Goal: Information Seeking & Learning: Learn about a topic

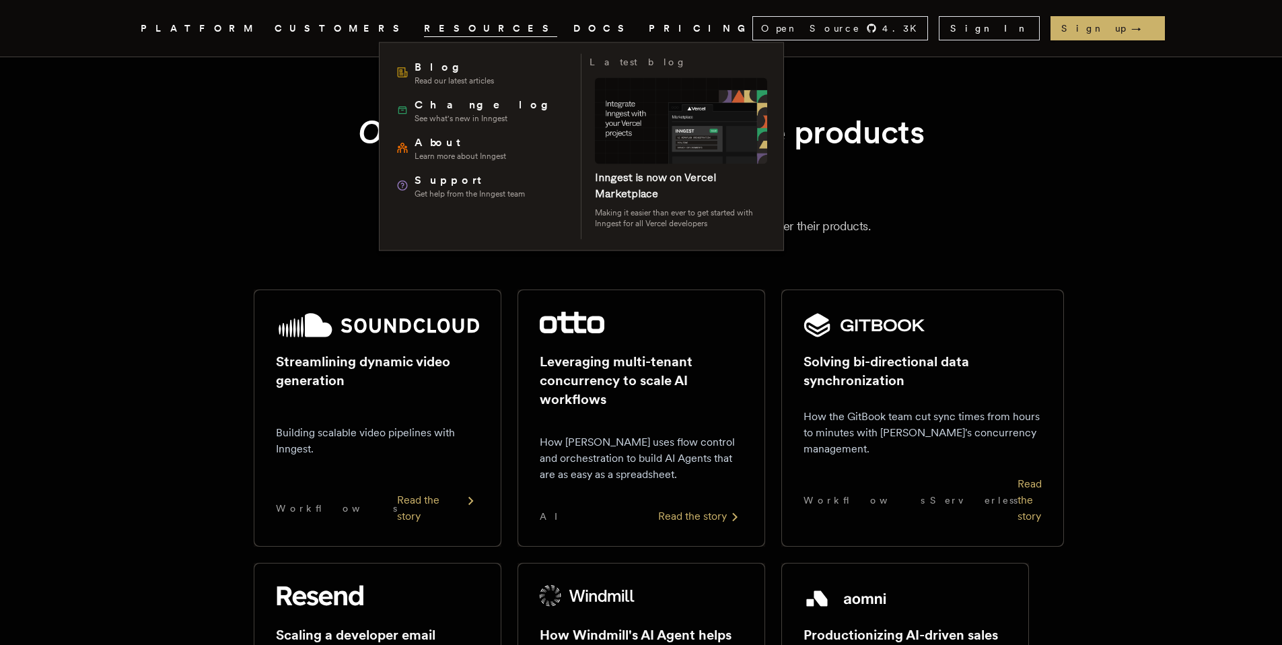
click at [424, 31] on span "RESOURCES" at bounding box center [490, 28] width 133 height 17
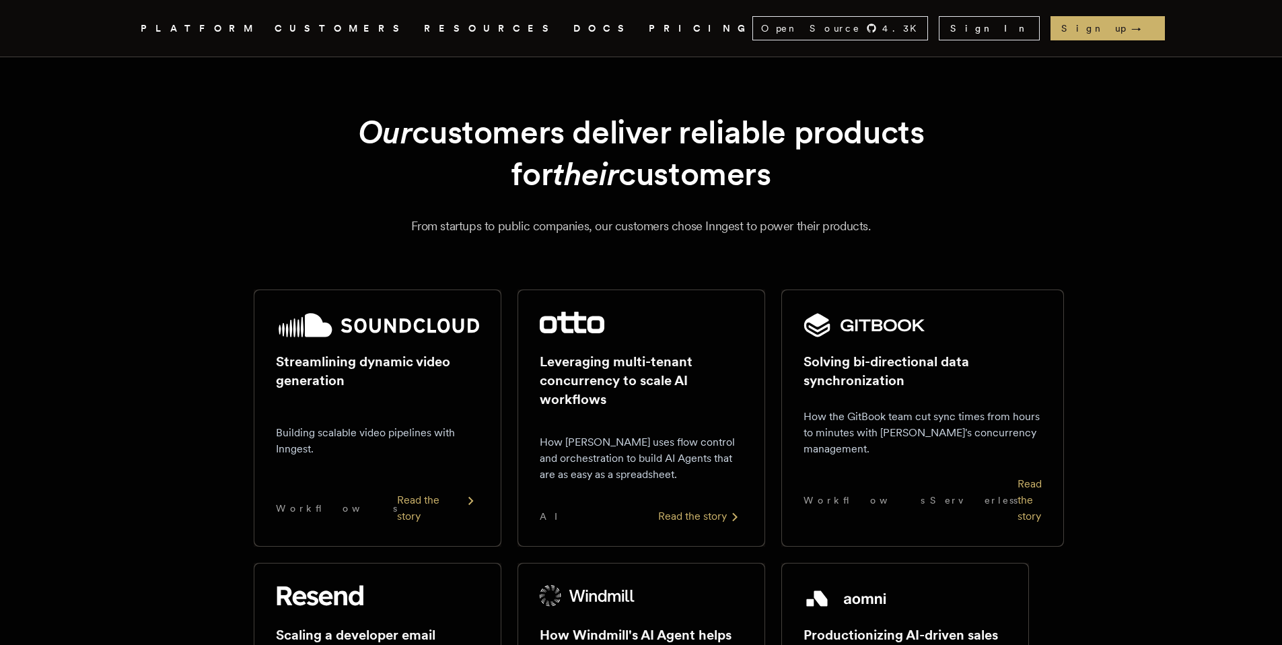
click at [424, 31] on span "RESOURCES" at bounding box center [490, 28] width 133 height 17
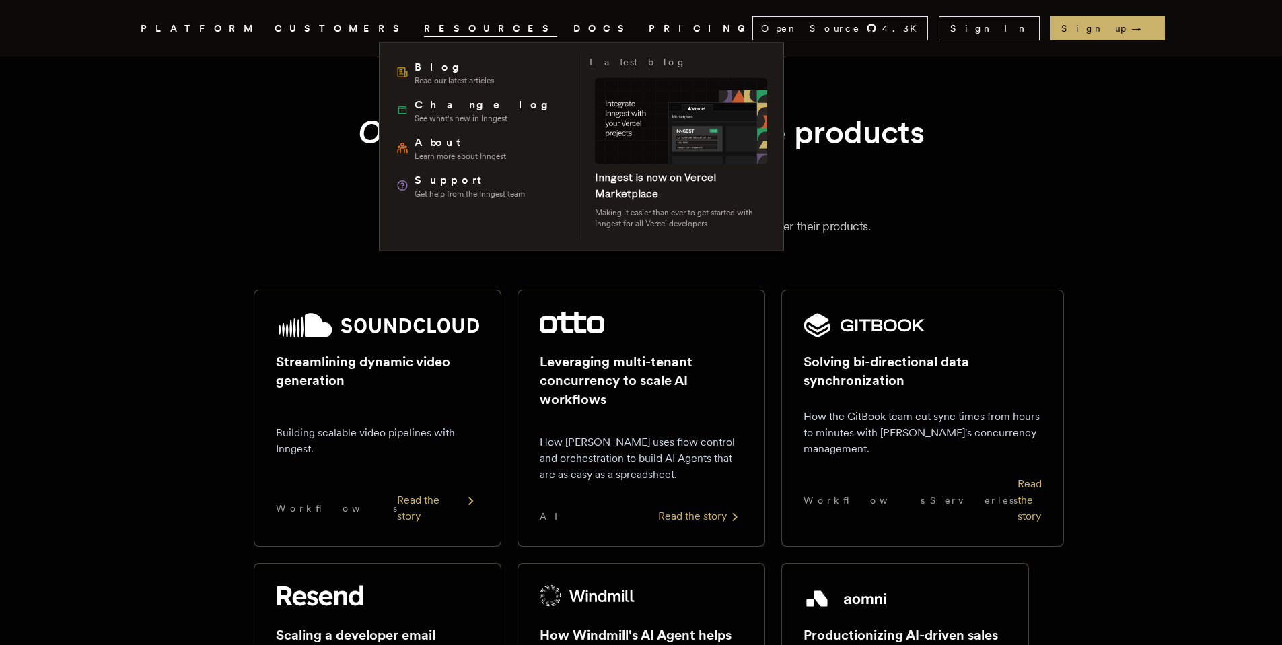
click at [573, 30] on link "DOCS" at bounding box center [602, 28] width 59 height 17
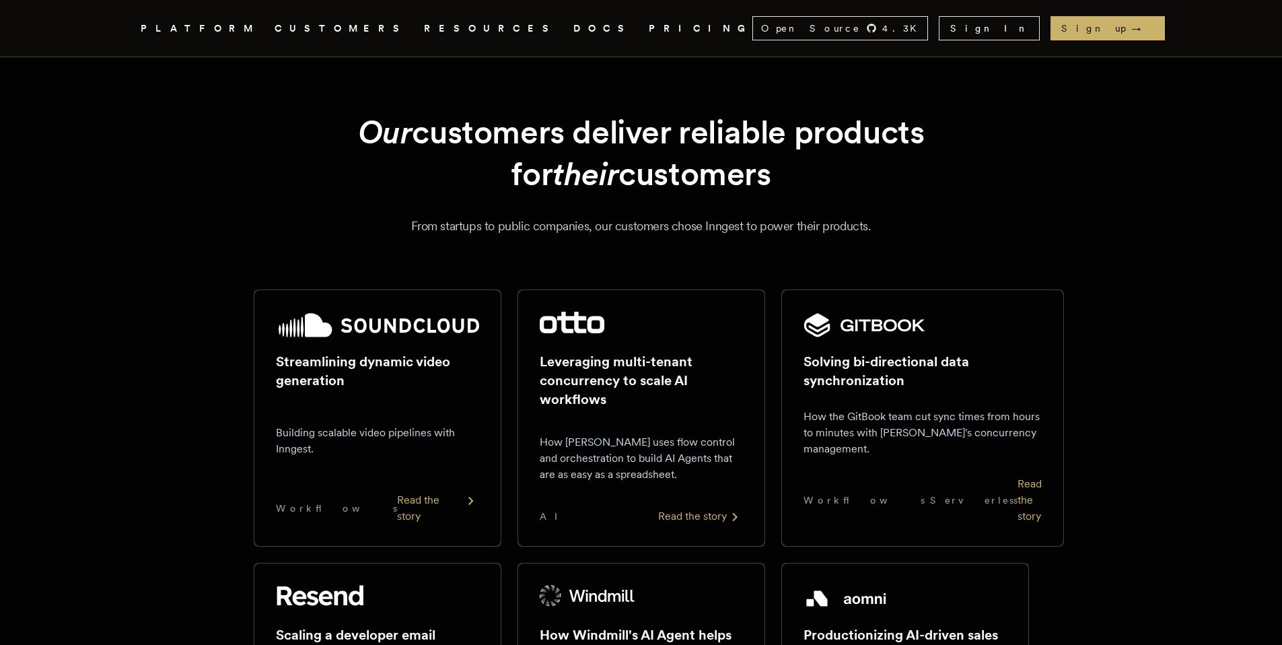
click at [649, 34] on link "PRICING" at bounding box center [701, 28] width 104 height 17
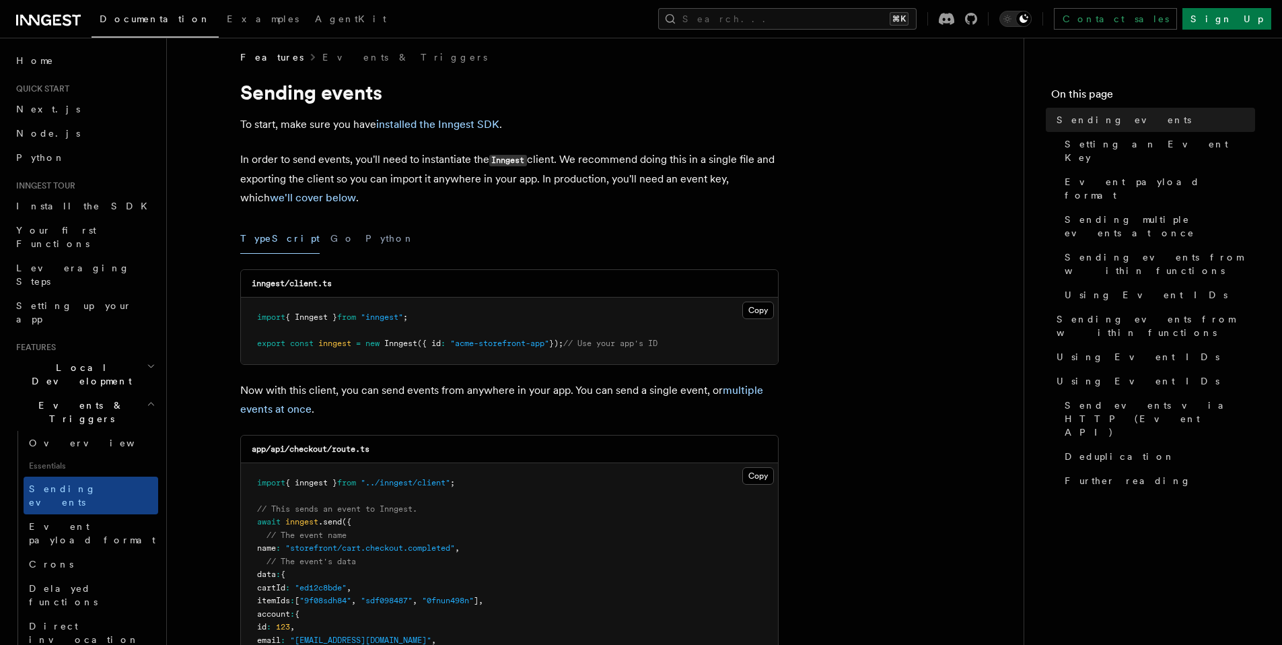
scroll to position [22, 0]
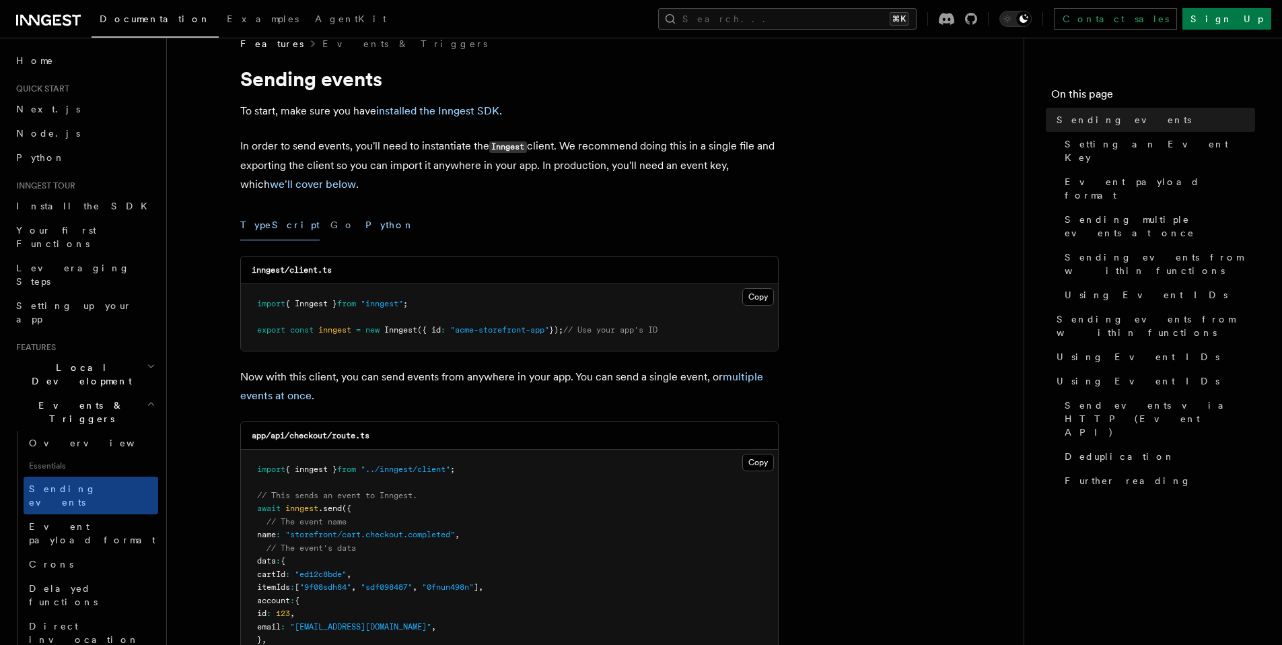
click at [365, 235] on button "Python" at bounding box center [389, 225] width 49 height 30
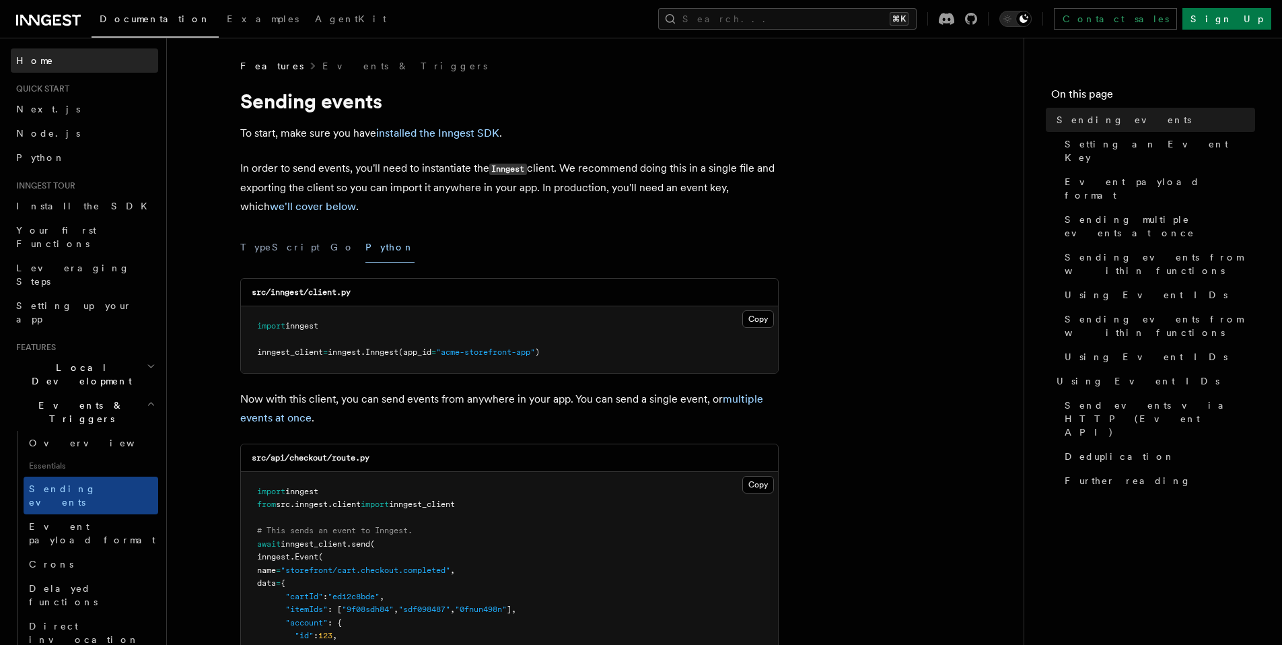
click at [49, 59] on link "Home" at bounding box center [84, 60] width 147 height 24
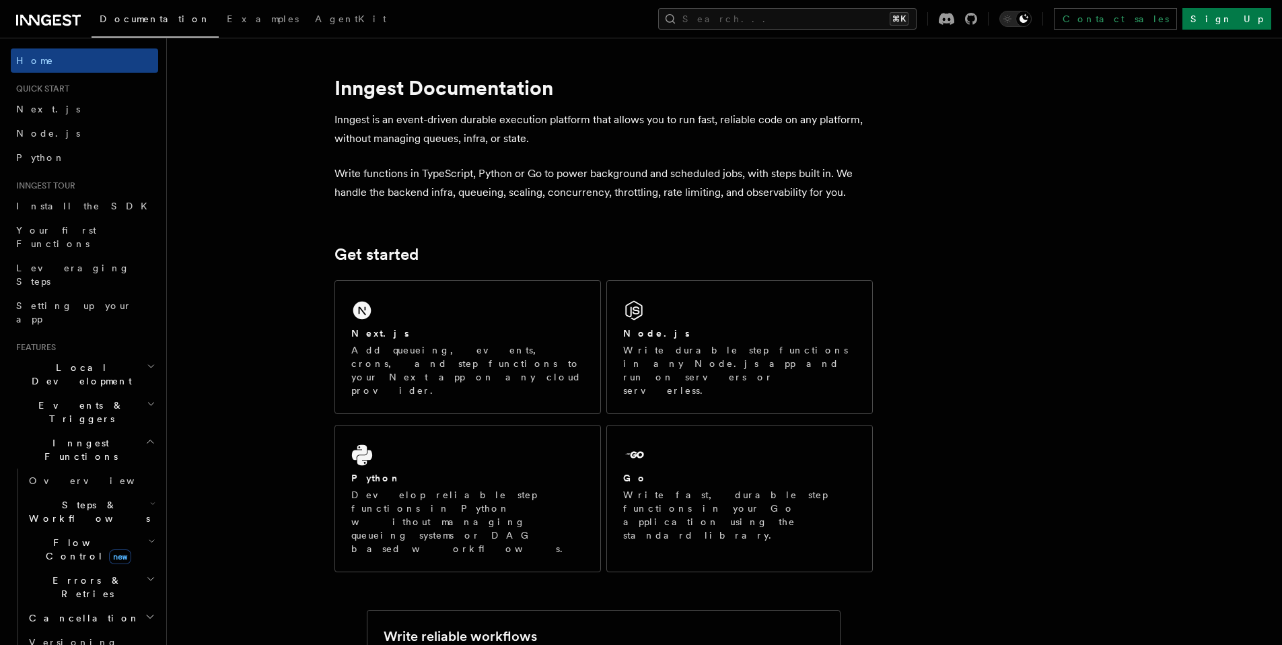
click at [135, 15] on span "Documentation" at bounding box center [155, 18] width 111 height 11
click at [227, 19] on span "Examples" at bounding box center [263, 18] width 72 height 11
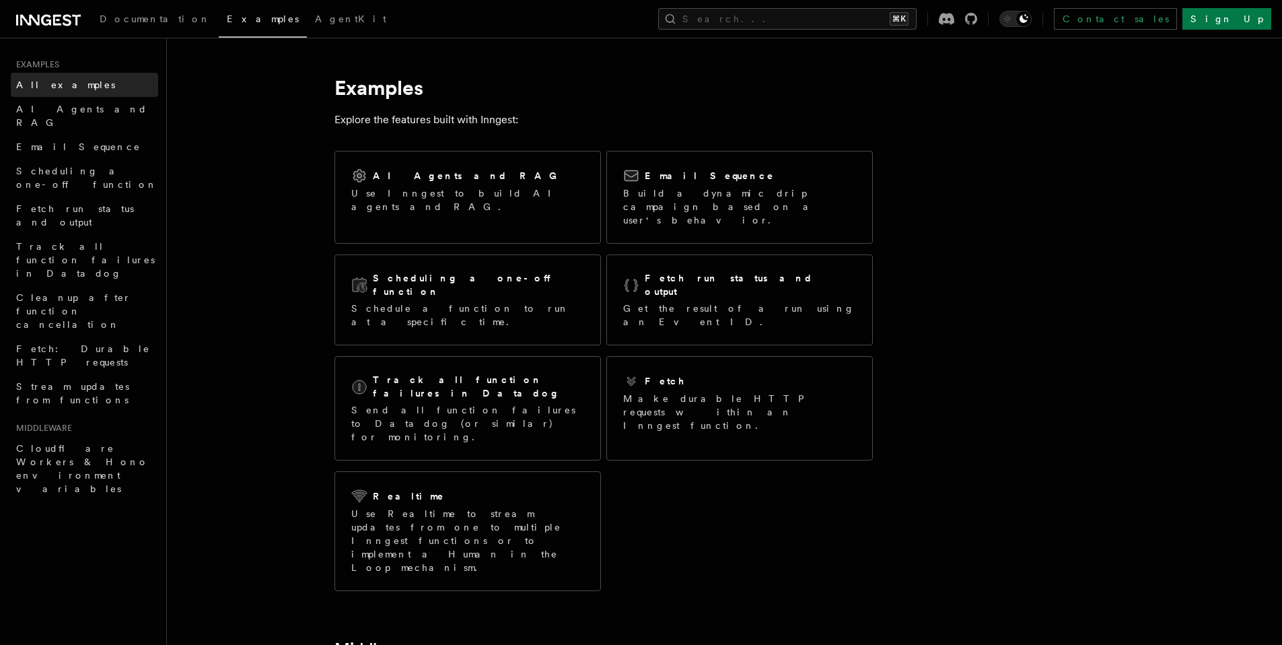
click at [67, 85] on span "All examples" at bounding box center [65, 84] width 99 height 11
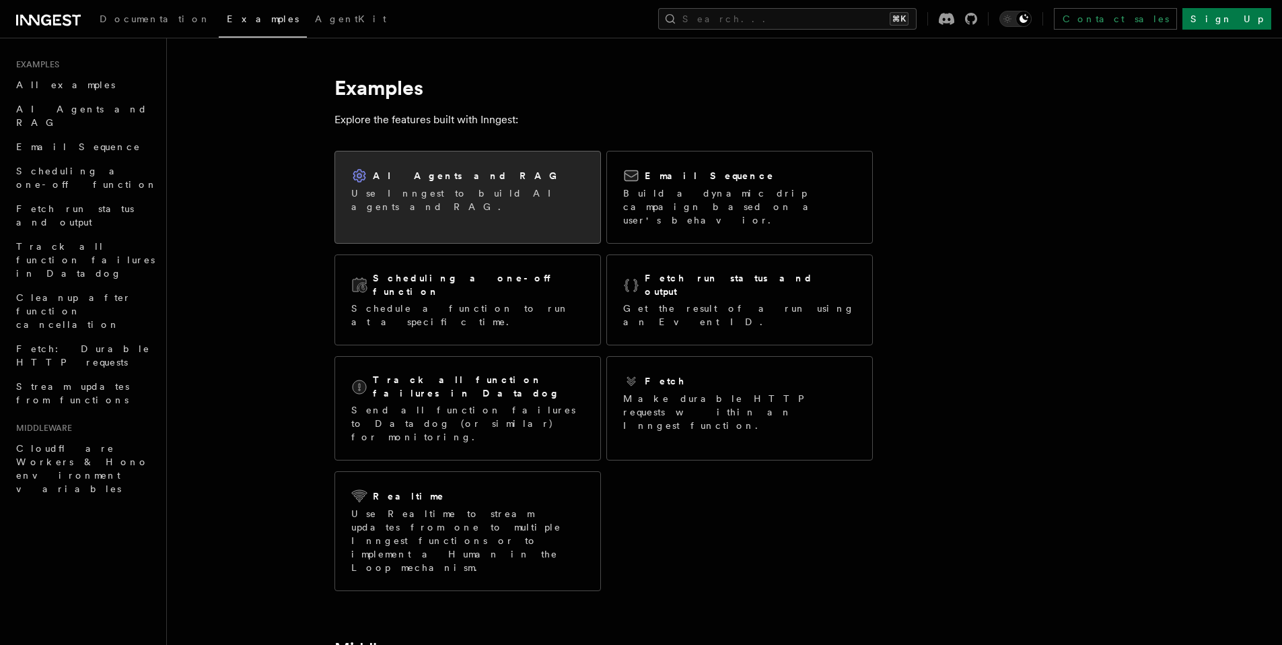
click at [434, 195] on p "Use Inngest to build AI agents and RAG." at bounding box center [467, 199] width 233 height 27
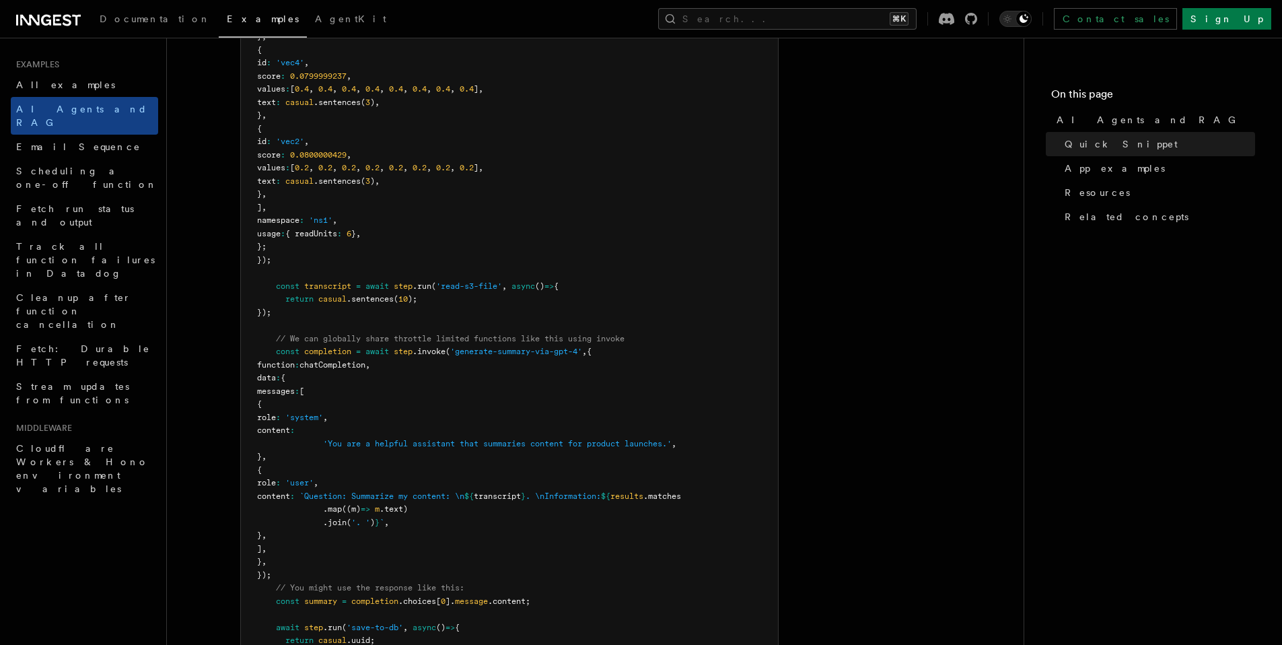
scroll to position [815, 0]
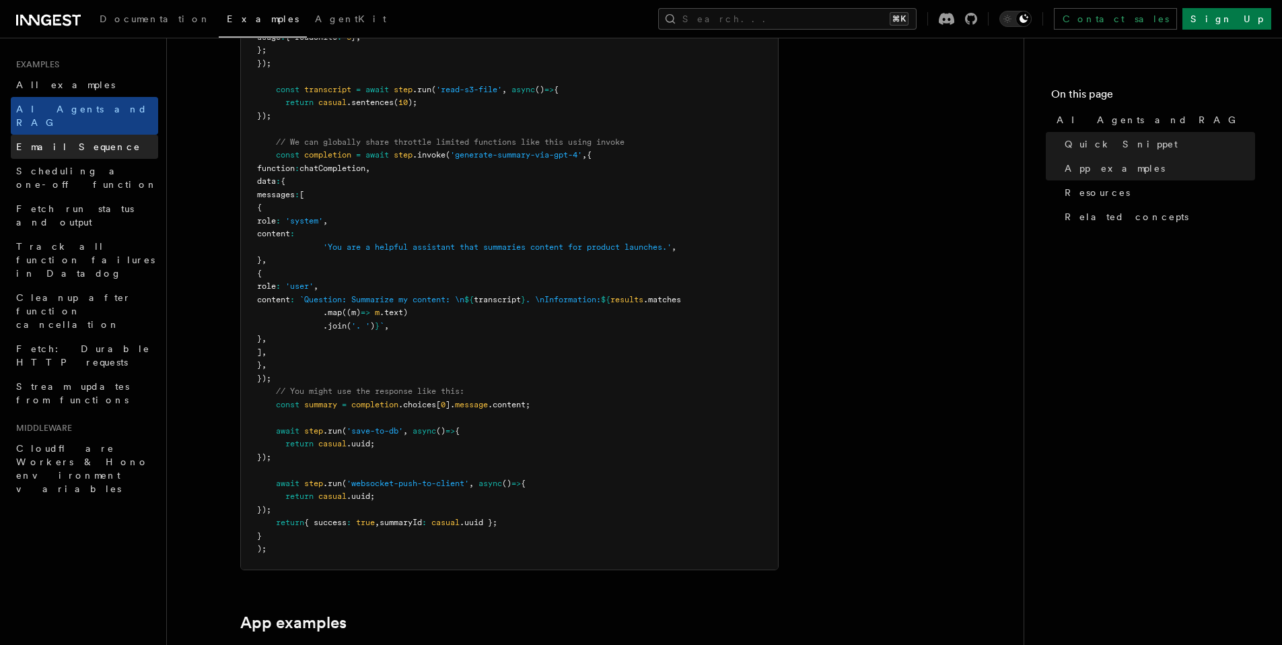
click at [74, 141] on span "Email Sequence" at bounding box center [78, 146] width 124 height 11
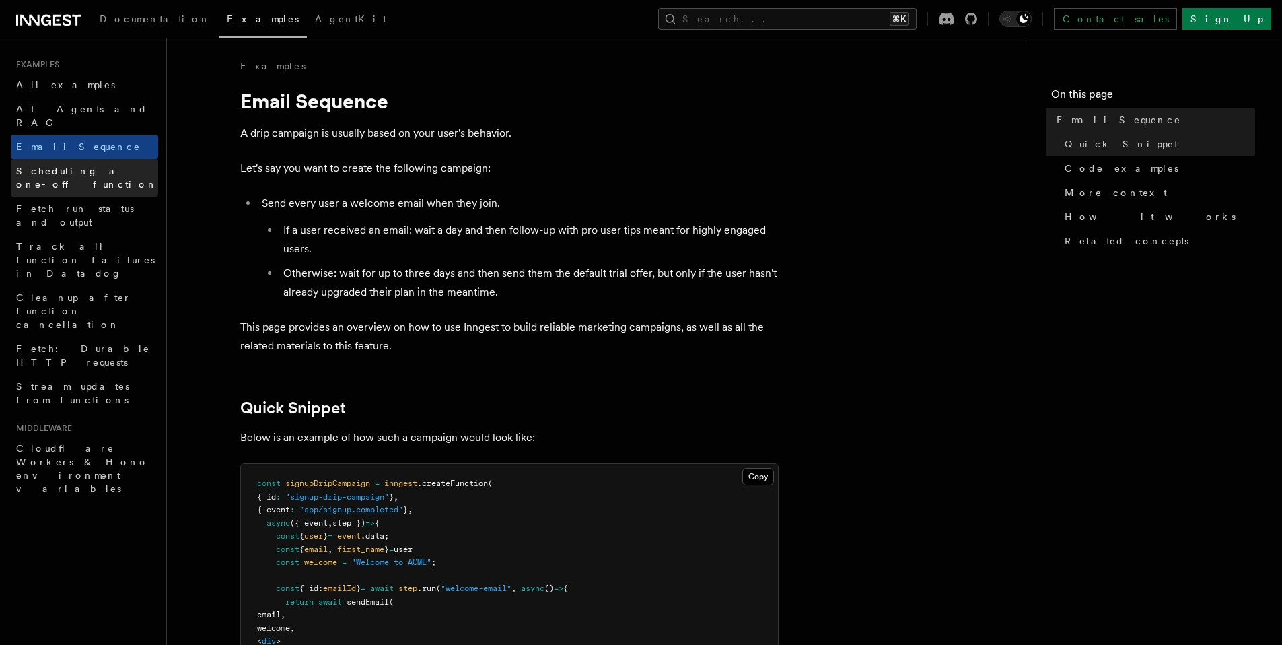
click at [114, 166] on span "Scheduling a one-off function" at bounding box center [86, 178] width 141 height 24
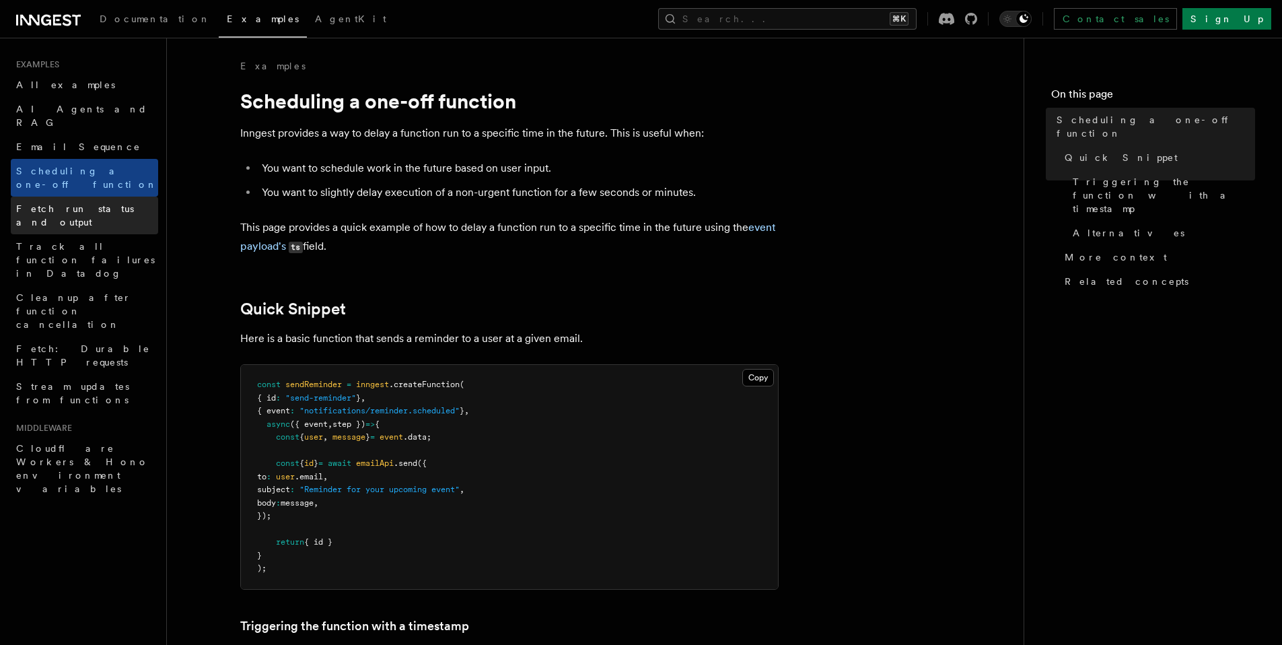
click at [118, 203] on span "Fetch run status and output" at bounding box center [75, 215] width 118 height 24
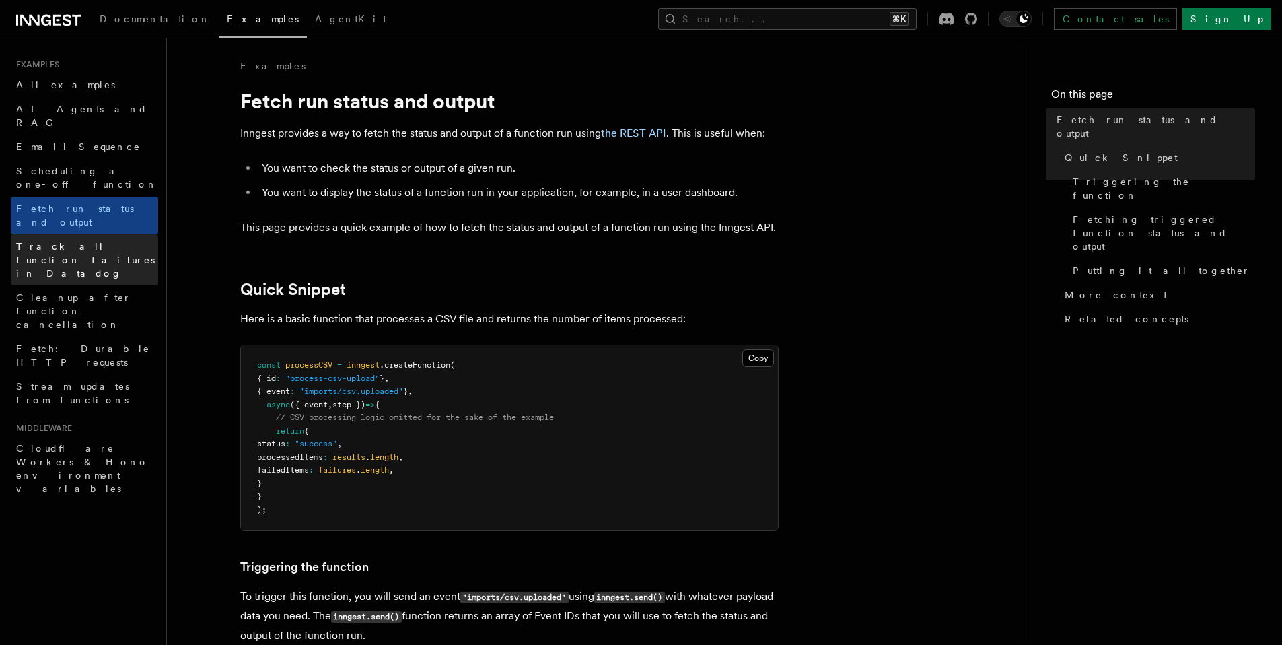
click at [110, 241] on span "Track all function failures in Datadog" at bounding box center [85, 260] width 139 height 38
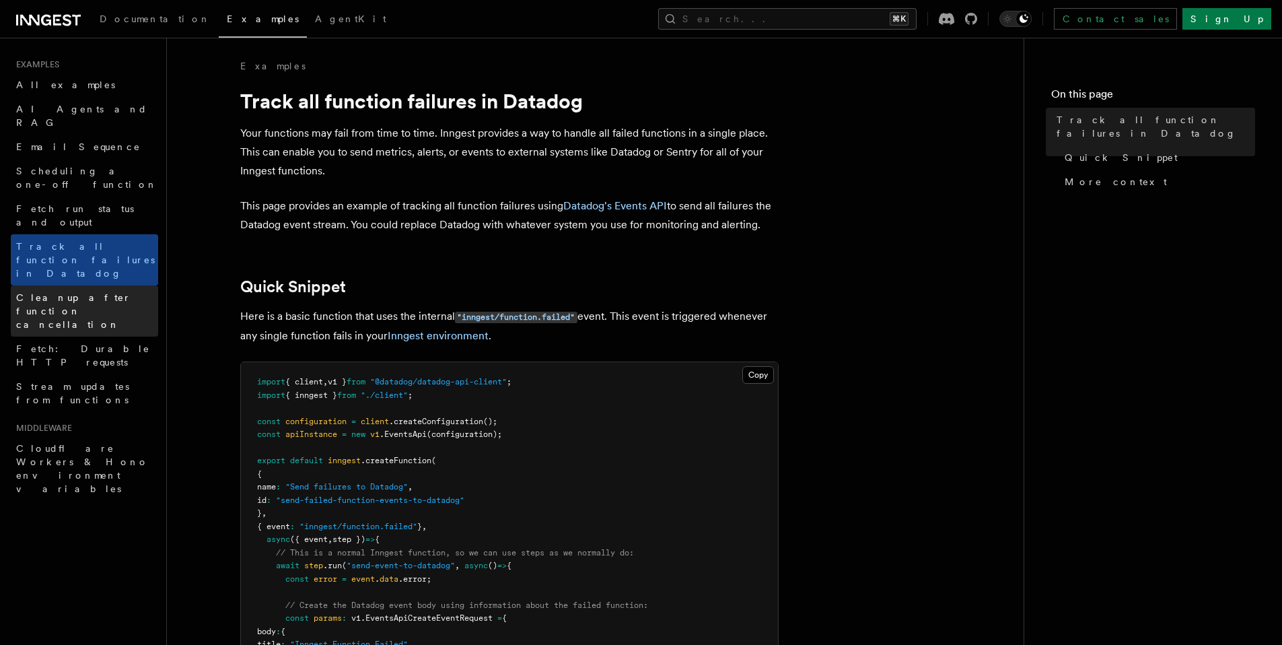
click at [104, 291] on span "Cleanup after function cancellation" at bounding box center [87, 311] width 142 height 40
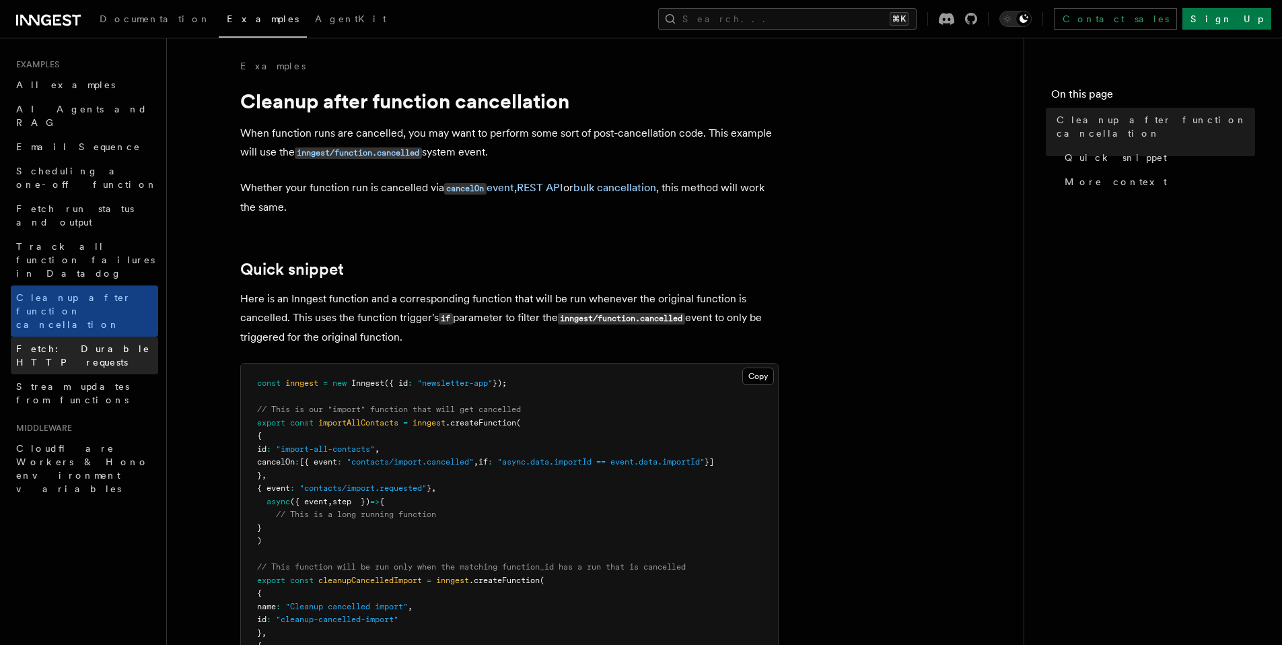
click at [107, 336] on link "Fetch: Durable HTTP requests" at bounding box center [84, 355] width 147 height 38
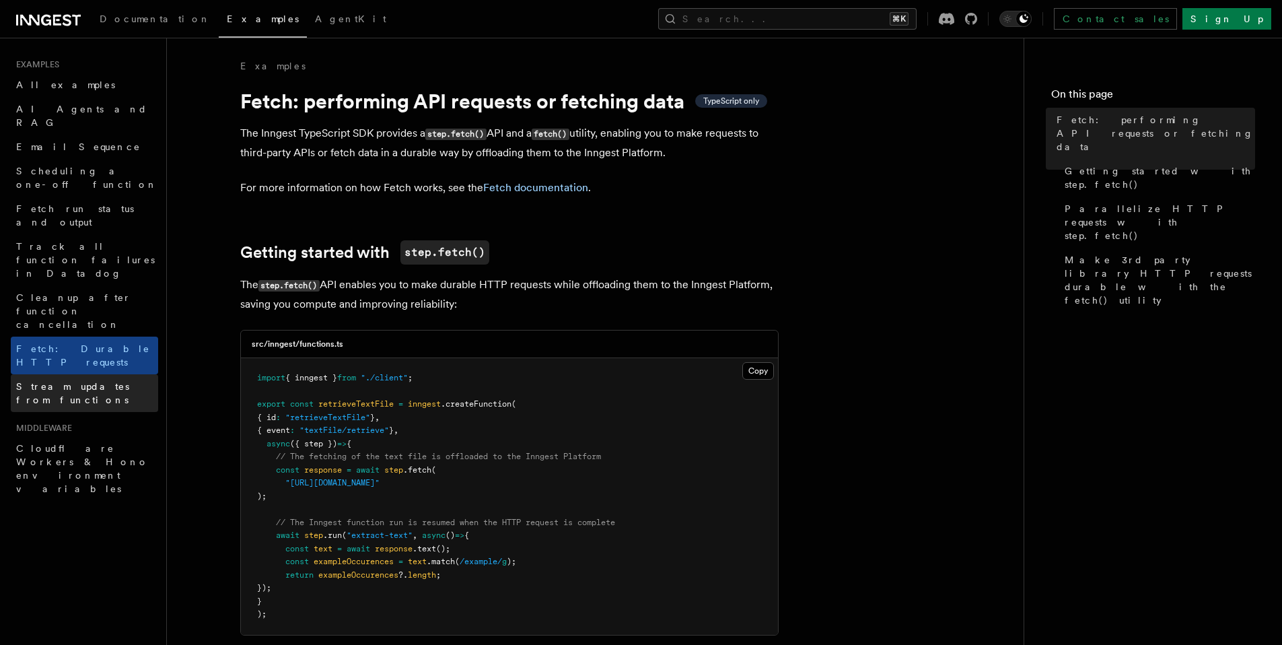
click at [112, 380] on span "Stream updates from functions" at bounding box center [87, 393] width 142 height 27
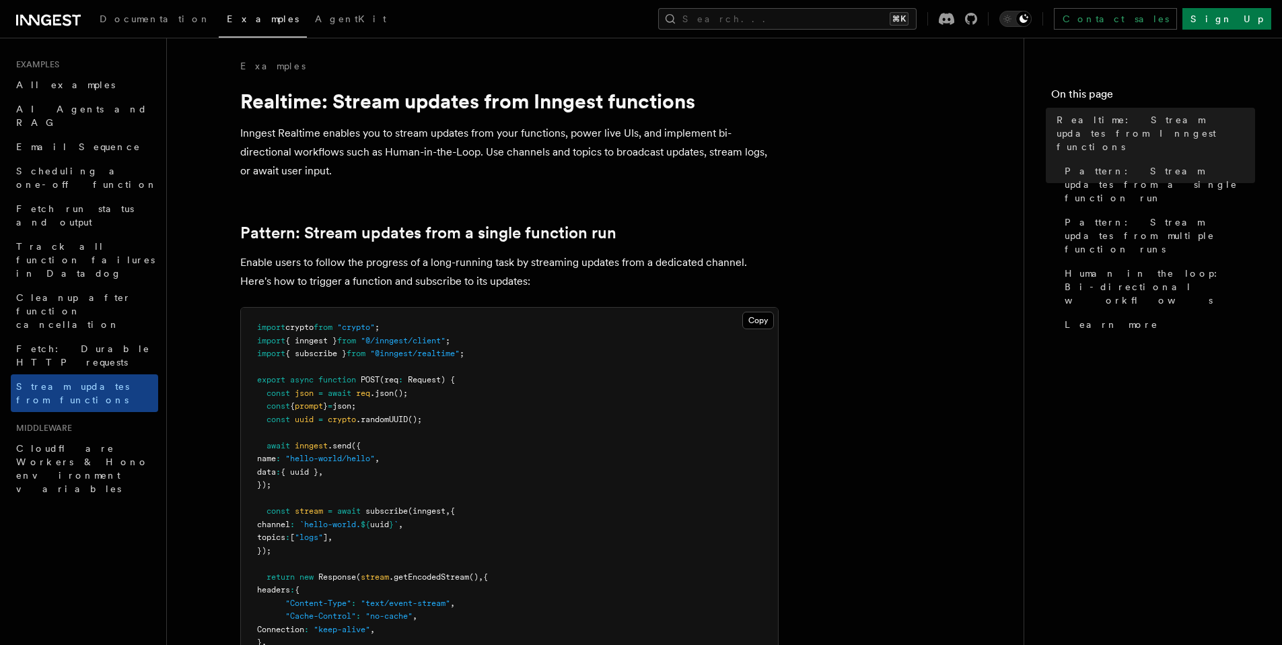
click at [112, 423] on h2 "Middleware" at bounding box center [84, 428] width 147 height 11
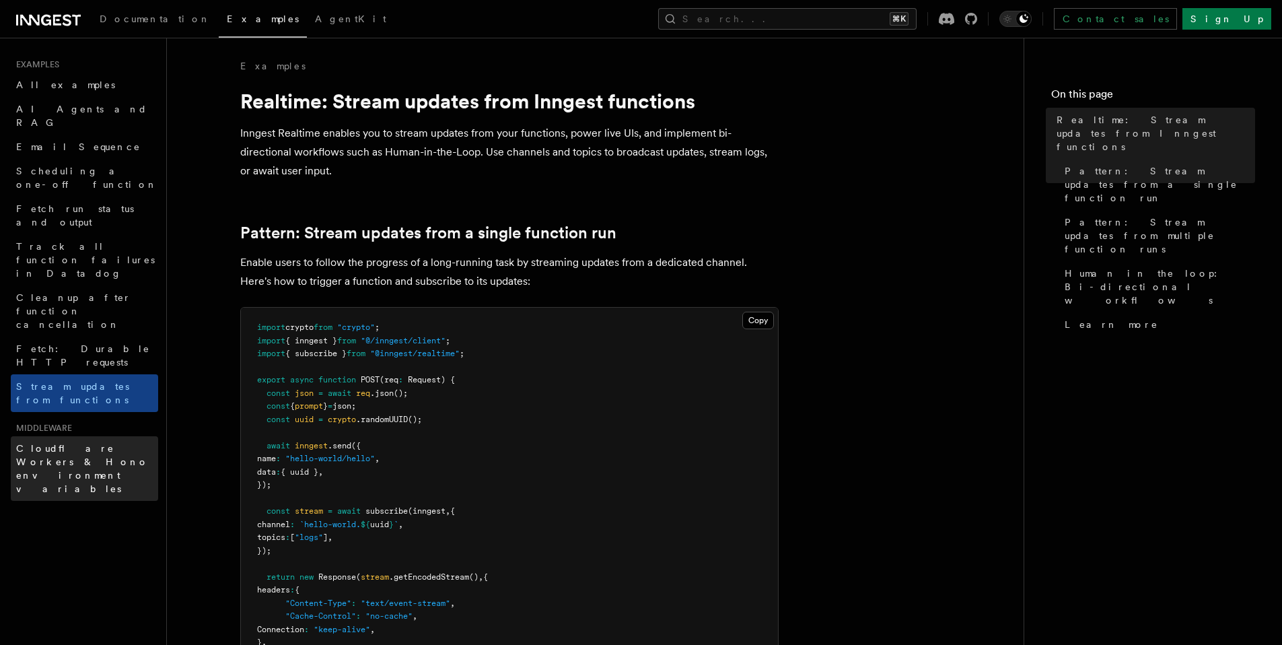
click at [110, 443] on span "Cloudflare Workers & Hono environment variables" at bounding box center [82, 468] width 133 height 51
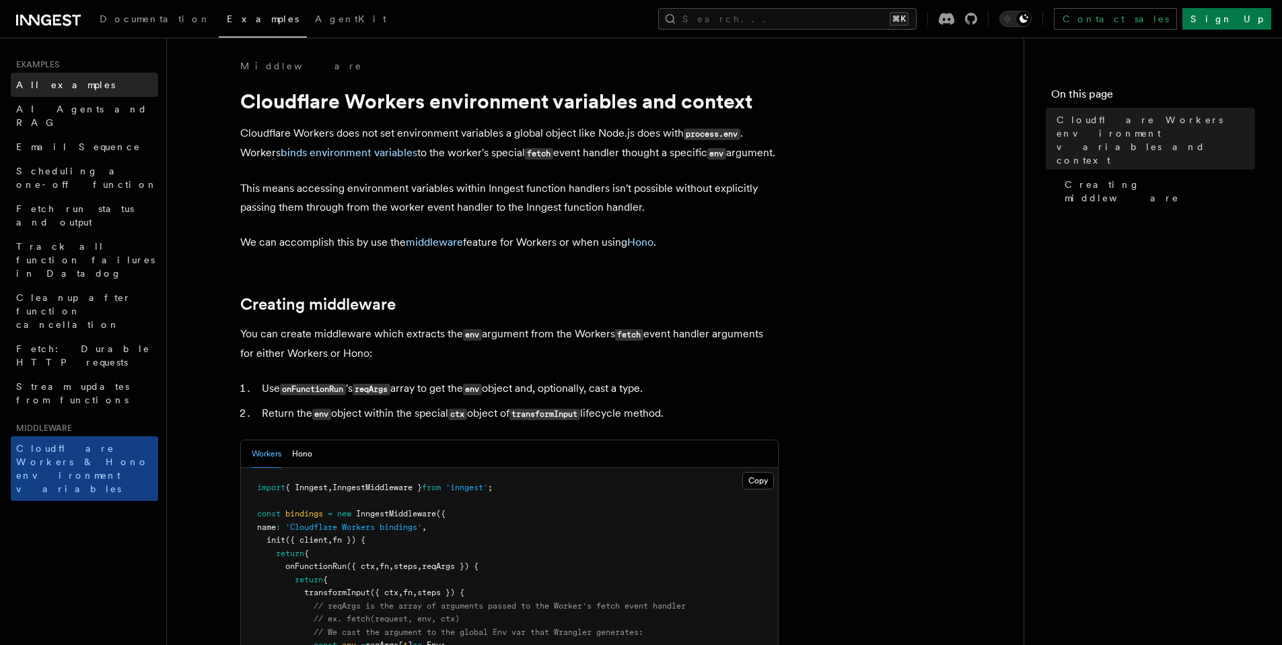
click at [52, 82] on span "All examples" at bounding box center [65, 84] width 99 height 11
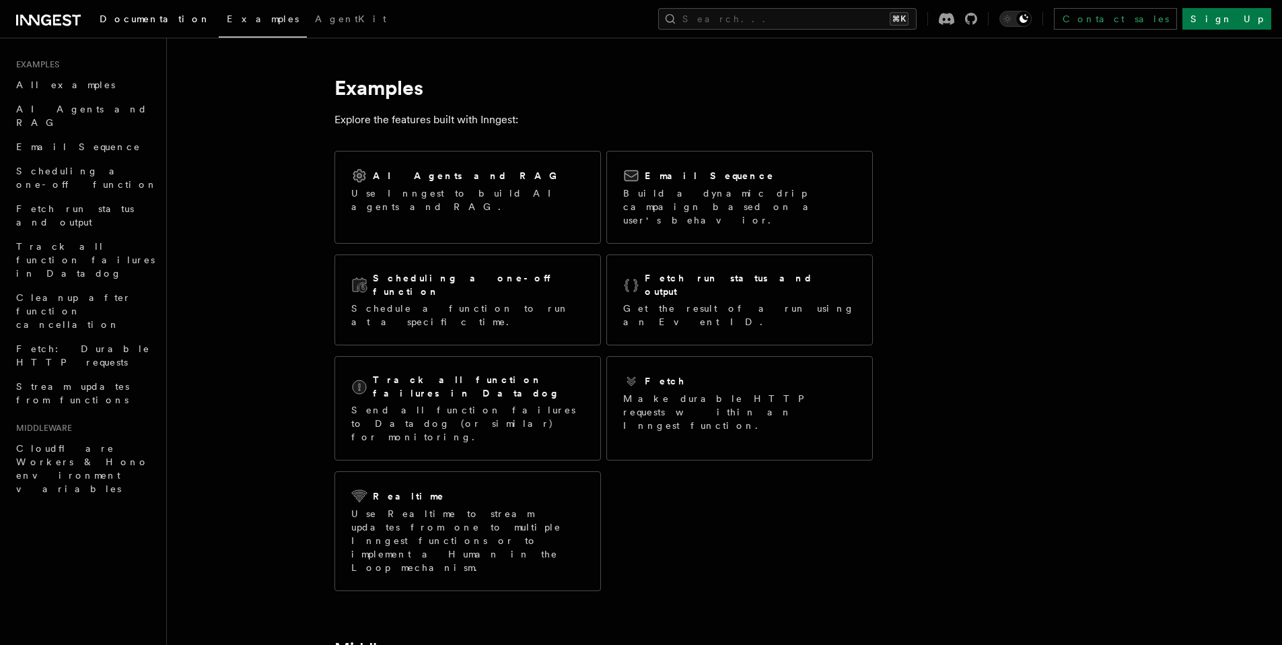
click at [133, 23] on span "Documentation" at bounding box center [155, 18] width 111 height 11
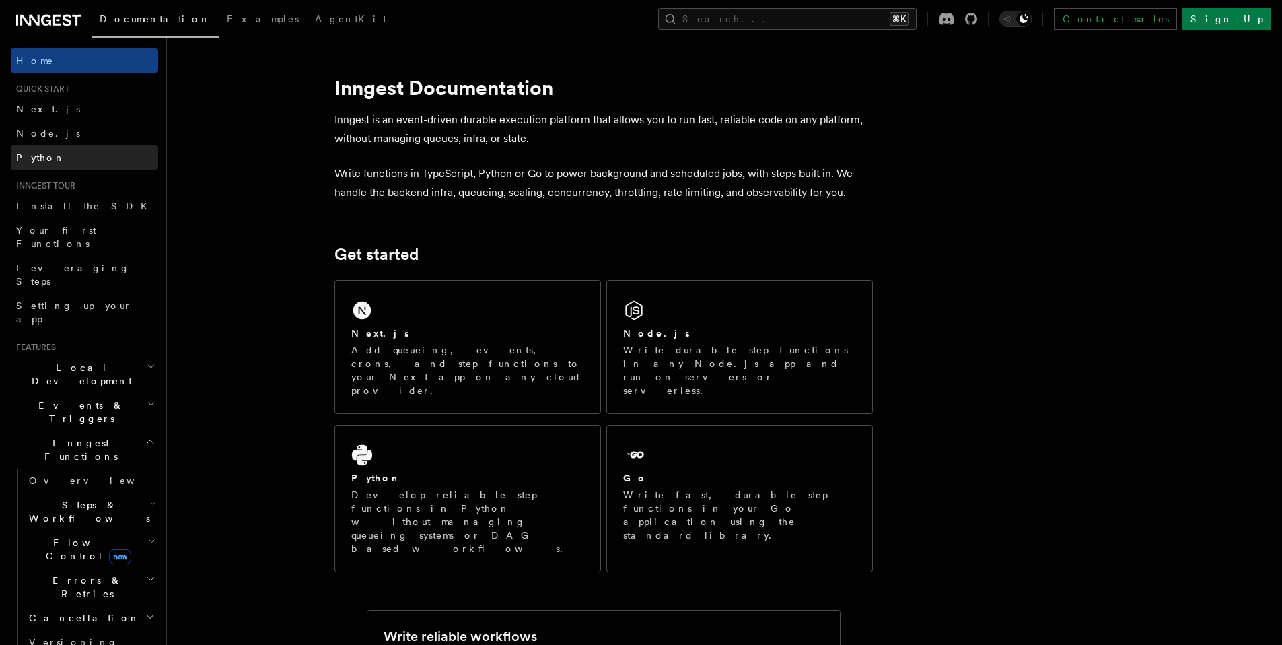
click at [50, 165] on link "Python" at bounding box center [84, 157] width 147 height 24
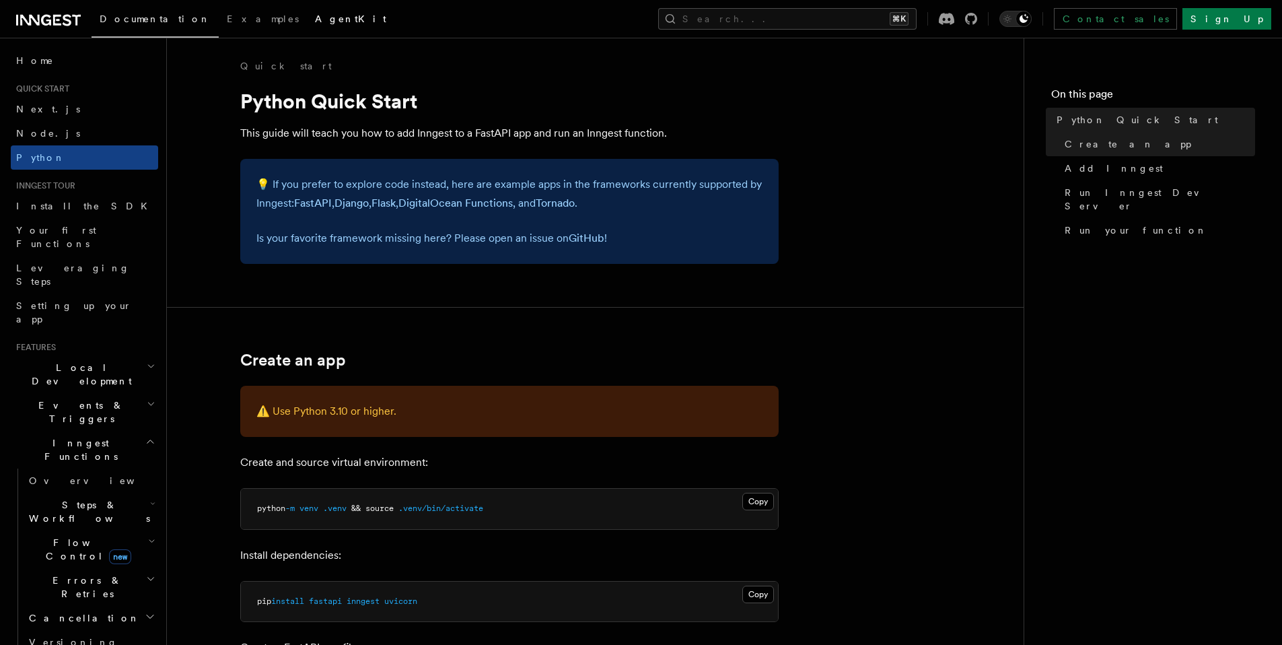
click at [315, 24] on span "AgentKit" at bounding box center [350, 18] width 71 height 11
